Goal: Task Accomplishment & Management: Manage account settings

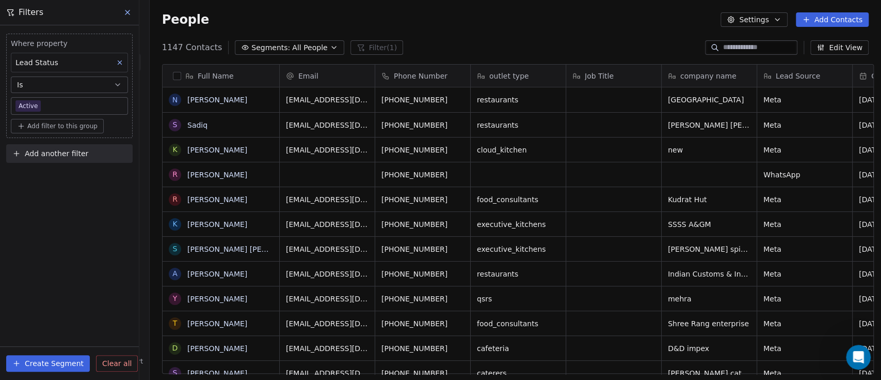
drag, startPoint x: 807, startPoint y: 18, endPoint x: 708, endPoint y: 62, distance: 108.6
click at [807, 18] on icon at bounding box center [806, 19] width 8 height 8
click at [609, 18] on html "On2Cook India Pvt. Ltd. Contacts People Marketing Workflows Campaigns Metrics &…" at bounding box center [440, 190] width 881 height 380
click at [712, 39] on div "People Settings Add Contacts" at bounding box center [516, 19] width 732 height 39
click at [723, 46] on input at bounding box center [759, 47] width 72 height 10
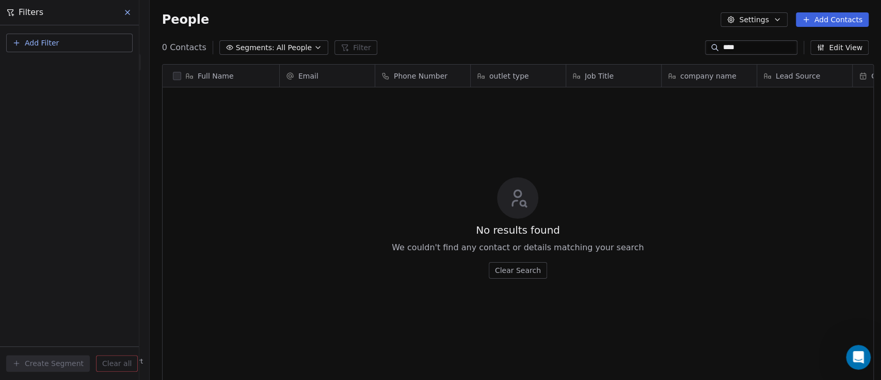
scroll to position [323, 726]
type input "*"
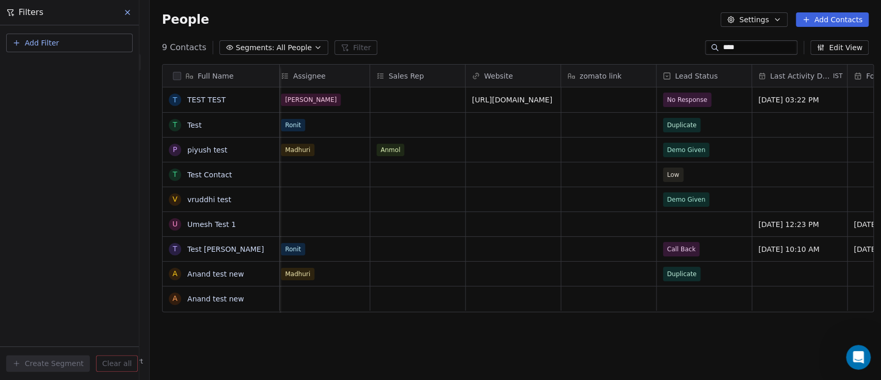
scroll to position [0, 1091]
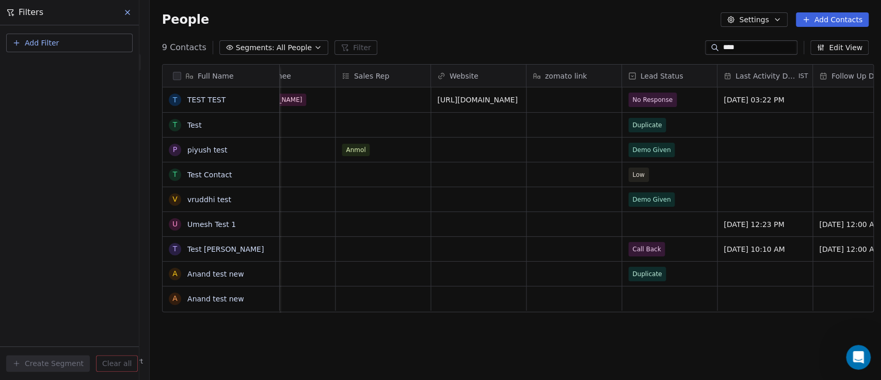
type input "****"
click at [654, 101] on span "No Response" at bounding box center [653, 99] width 40 height 10
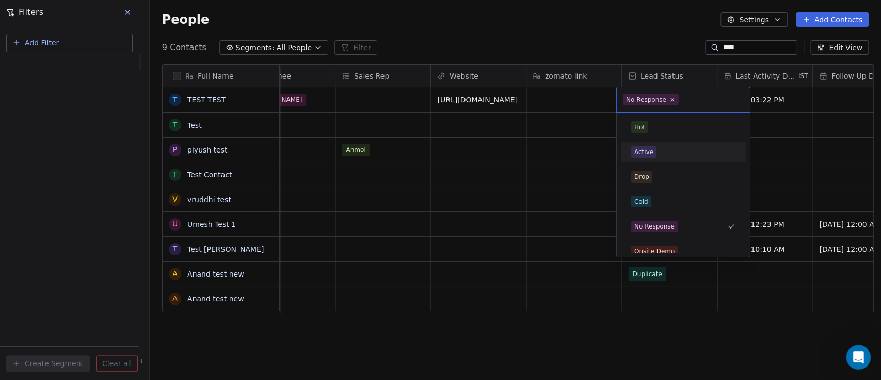
click at [650, 147] on div "Active" at bounding box center [644, 151] width 19 height 9
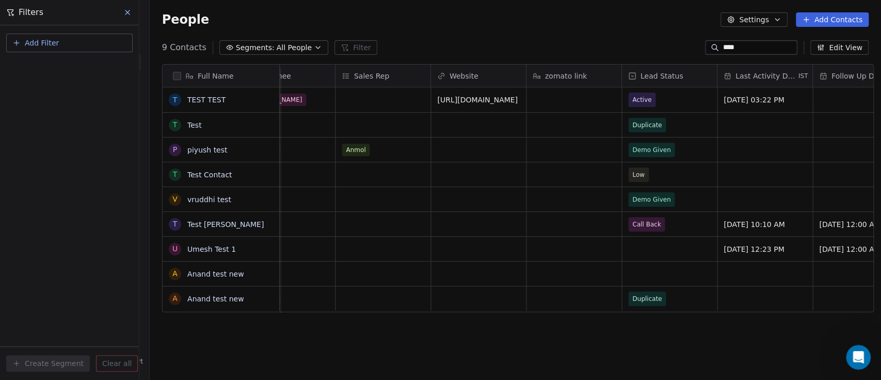
click at [645, 33] on div "People Settings Add Contacts" at bounding box center [516, 19] width 732 height 39
click at [653, 196] on span "Demo Given" at bounding box center [652, 199] width 38 height 10
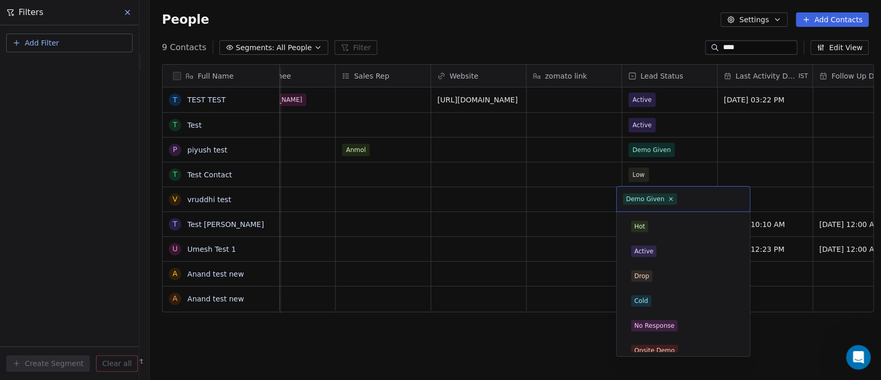
click at [653, 196] on div "Demo Given" at bounding box center [645, 198] width 39 height 9
click at [663, 243] on div "Active" at bounding box center [683, 251] width 117 height 17
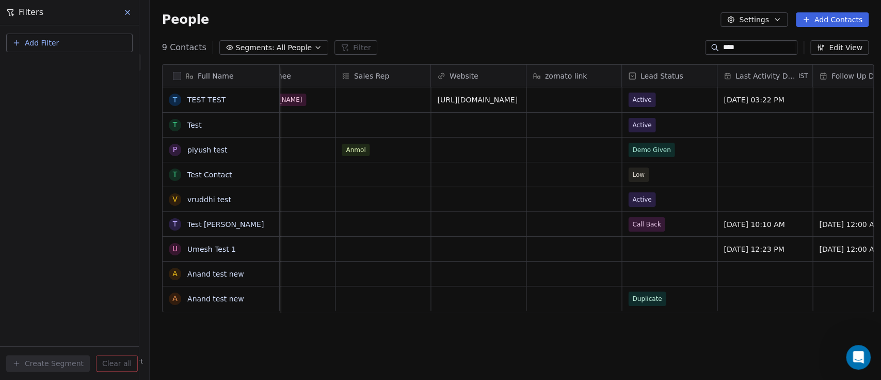
click at [604, 26] on div "People Settings Add Contacts" at bounding box center [515, 19] width 707 height 14
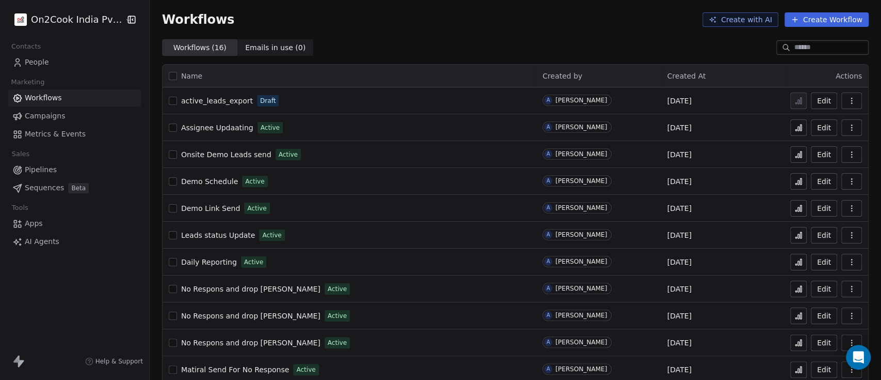
click at [228, 101] on span "active_leads_export" at bounding box center [217, 101] width 72 height 8
click at [39, 50] on span "Contacts" at bounding box center [26, 46] width 39 height 15
click at [48, 68] on link "People" at bounding box center [74, 62] width 133 height 17
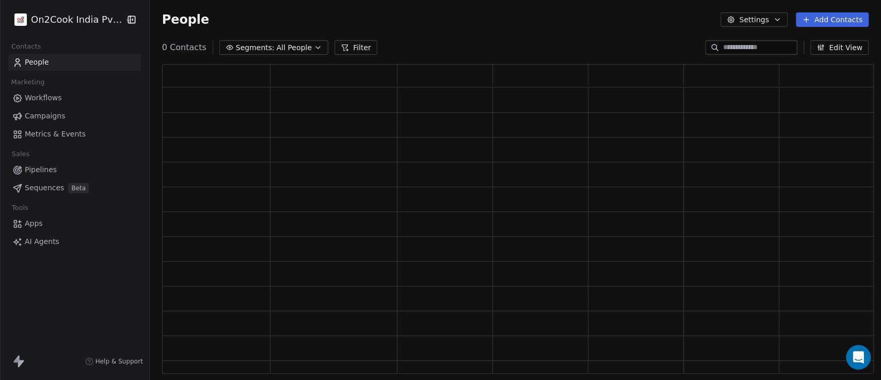
scroll to position [298, 701]
click at [761, 45] on input at bounding box center [759, 47] width 72 height 10
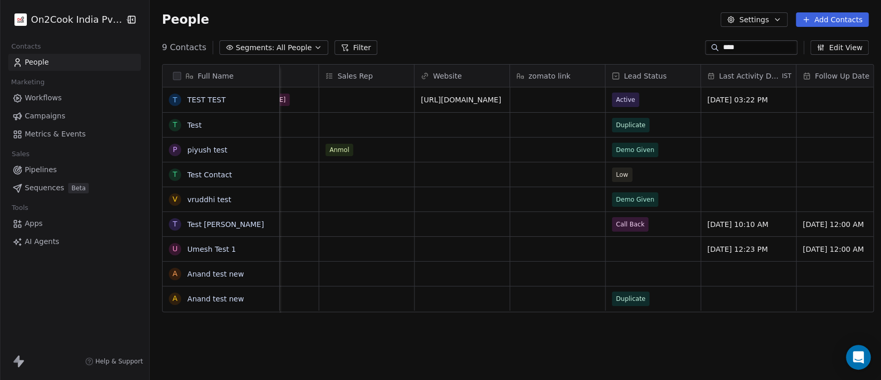
scroll to position [0, 1105]
type input "****"
click at [649, 123] on span "Duplicate" at bounding box center [645, 125] width 63 height 14
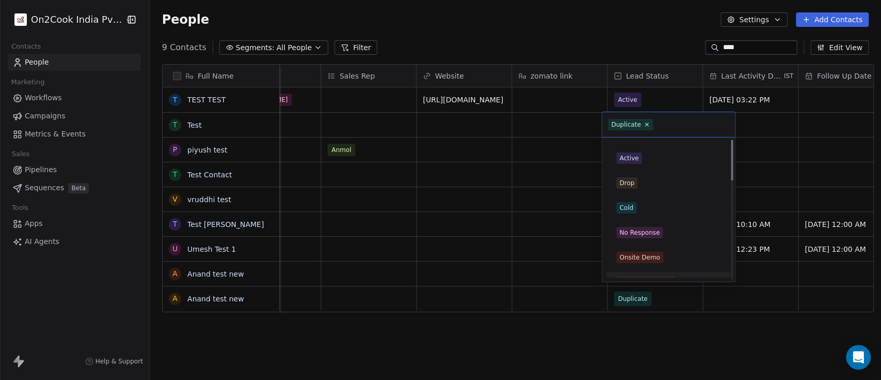
scroll to position [0, 0]
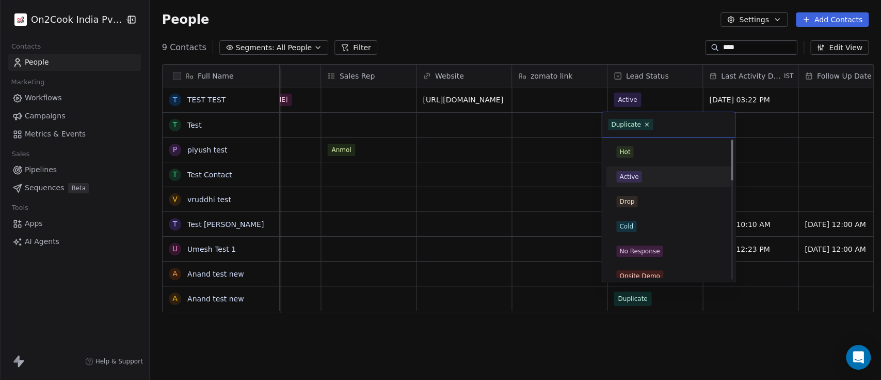
click at [654, 179] on div "Active" at bounding box center [669, 176] width 104 height 11
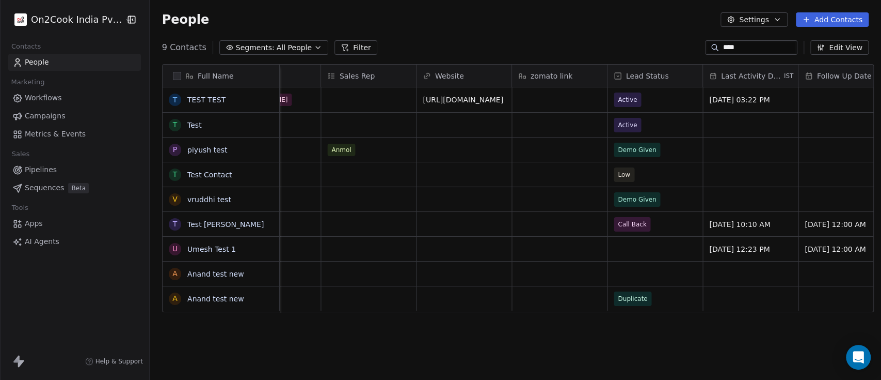
click at [636, 42] on div "9 Contacts Segments: All People Filter **** Edit View" at bounding box center [516, 47] width 732 height 17
click at [28, 68] on link "People" at bounding box center [74, 62] width 133 height 17
click at [28, 98] on span "Workflows" at bounding box center [43, 97] width 37 height 11
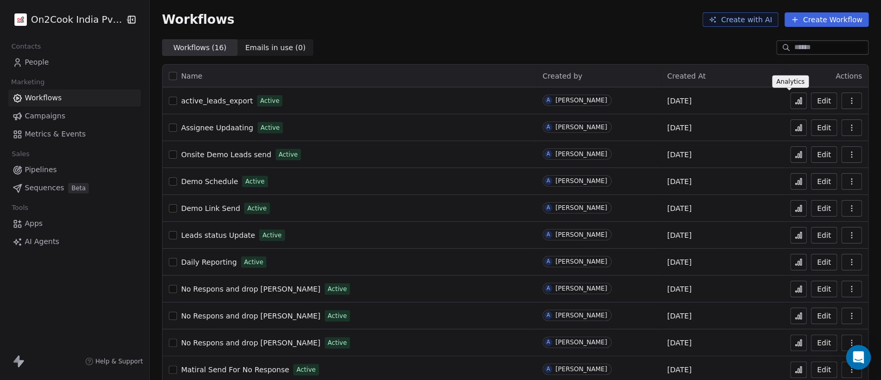
click at [795, 98] on icon at bounding box center [799, 101] width 8 height 8
click at [207, 97] on span "active_leads_export" at bounding box center [217, 101] width 72 height 8
